Goal: Find contact information: Find contact information

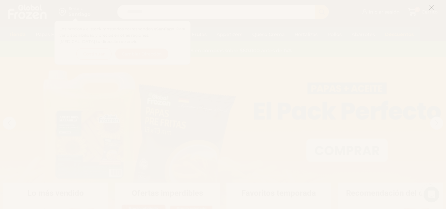
scroll to position [99, 0]
click at [430, 8] on icon at bounding box center [431, 8] width 6 height 6
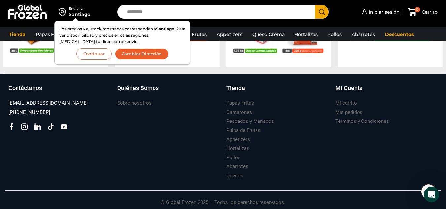
scroll to position [741, 0]
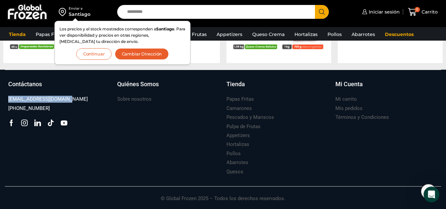
drag, startPoint x: 74, startPoint y: 98, endPoint x: 6, endPoint y: 101, distance: 67.7
click at [6, 101] on div "Contáctanos [EMAIL_ADDRESS][DOMAIN_NAME] [PHONE_NUMBER] Facebook Tik-tok" at bounding box center [59, 128] width 109 height 97
drag, startPoint x: 74, startPoint y: 99, endPoint x: 0, endPoint y: 100, distance: 73.9
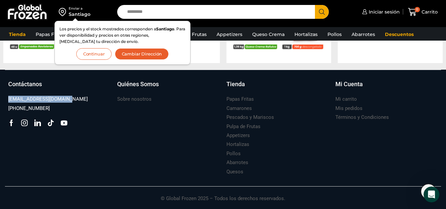
click at [0, 100] on div "Suscríbete y no te pierdas nuestras ofertas y novedades ****** Contáctanos [EMA…" at bounding box center [223, 139] width 446 height 139
copy h3 "[EMAIL_ADDRESS][DOMAIN_NAME]"
click at [83, 52] on button "Continuar" at bounding box center [93, 54] width 35 height 12
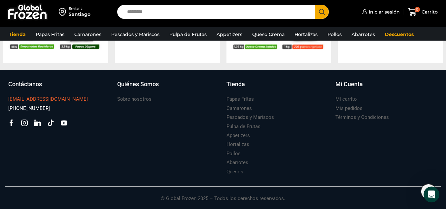
click at [77, 101] on div "[EMAIL_ADDRESS][DOMAIN_NAME]" at bounding box center [59, 99] width 102 height 9
drag, startPoint x: 77, startPoint y: 101, endPoint x: 7, endPoint y: 99, distance: 69.6
click at [7, 99] on div "Contáctanos [EMAIL_ADDRESS][DOMAIN_NAME] [PHONE_NUMBER] Facebook Tik-tok" at bounding box center [59, 128] width 109 height 97
copy h3 "[EMAIL_ADDRESS][DOMAIN_NAME]"
